Goal: Information Seeking & Learning: Understand process/instructions

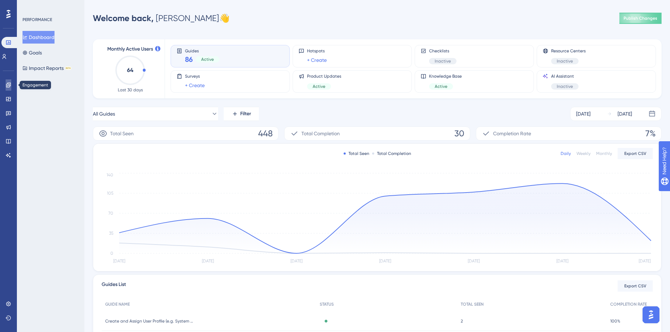
click at [6, 85] on link at bounding box center [9, 84] width 6 height 11
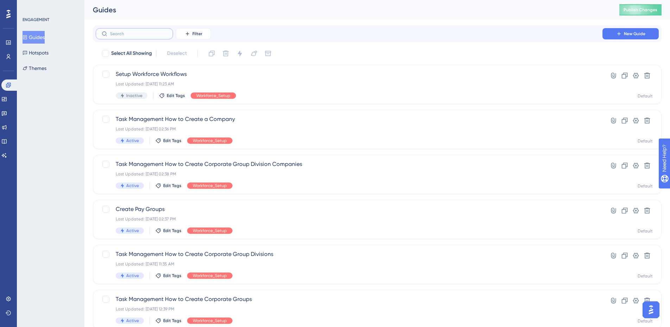
click at [147, 36] on input "text" at bounding box center [138, 33] width 57 height 5
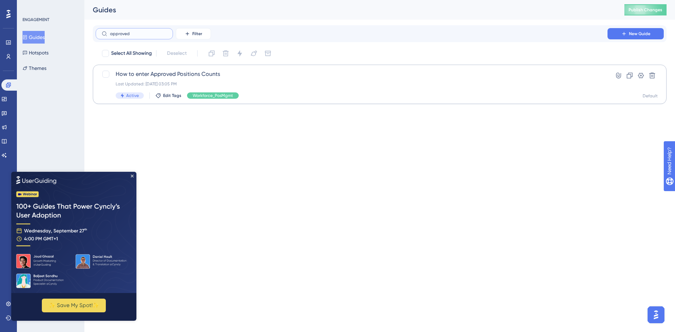
type input "approved"
click at [163, 70] on span "How to enter Approved Positions Counts" at bounding box center [352, 74] width 472 height 8
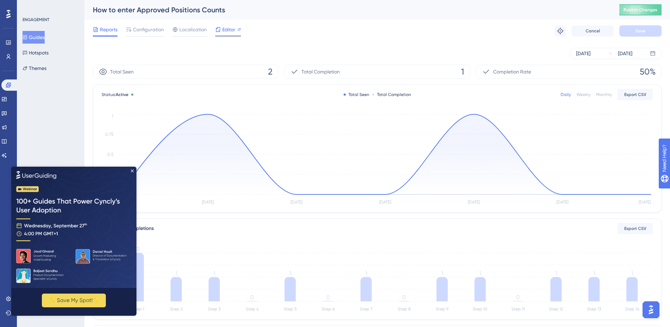
click at [225, 28] on span "Editor" at bounding box center [228, 29] width 13 height 8
